Goal: Navigation & Orientation: Find specific page/section

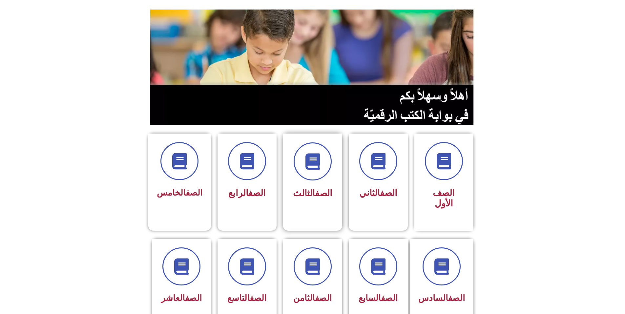
scroll to position [66, 0]
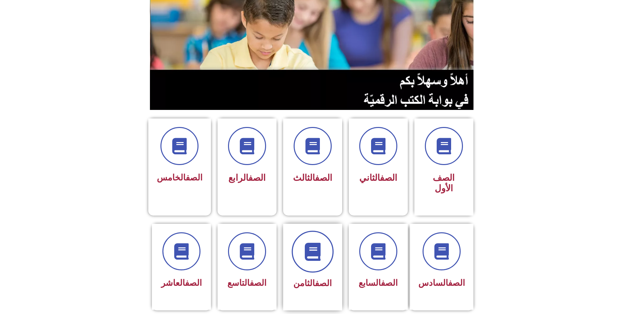
click at [315, 242] on icon at bounding box center [312, 251] width 18 height 18
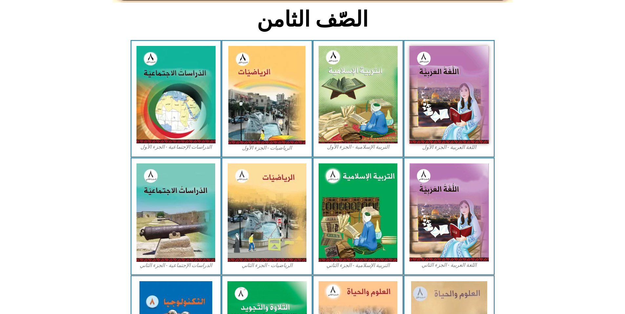
scroll to position [164, 0]
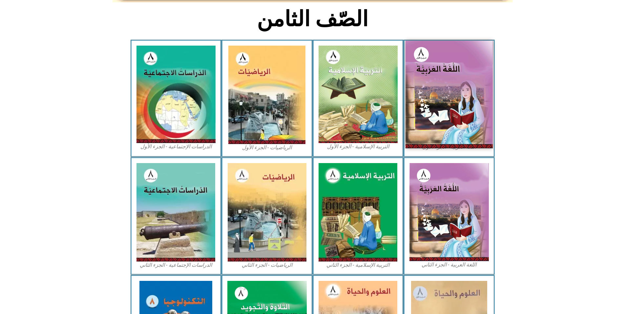
click at [455, 99] on img at bounding box center [448, 94] width 87 height 107
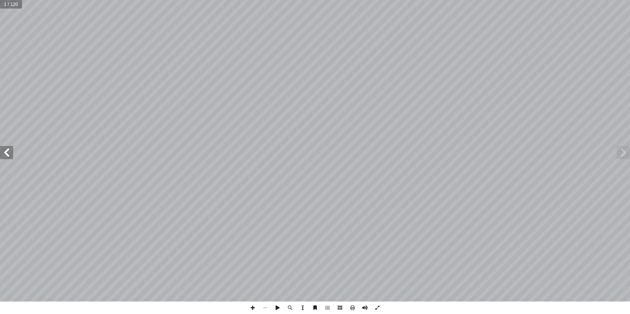
click at [5, 157] on span at bounding box center [6, 152] width 13 height 13
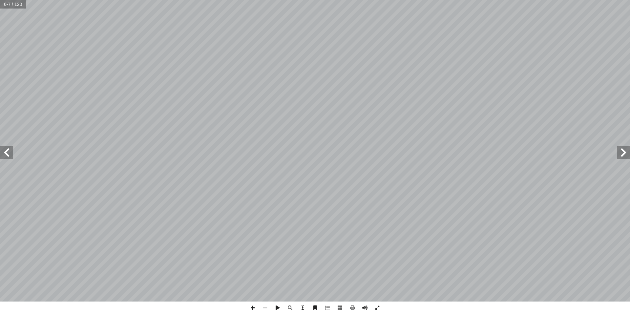
click at [5, 157] on span at bounding box center [6, 152] width 13 height 13
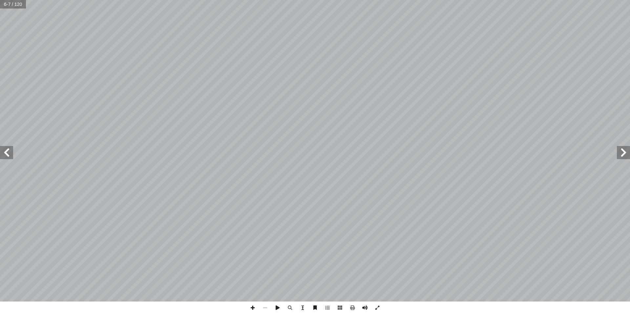
click at [5, 157] on span at bounding box center [6, 152] width 13 height 13
